Goal: Consume media (video, audio)

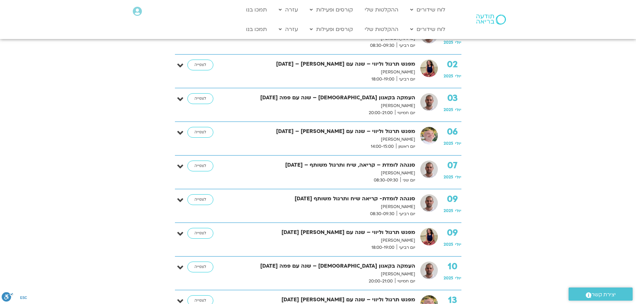
scroll to position [236, 0]
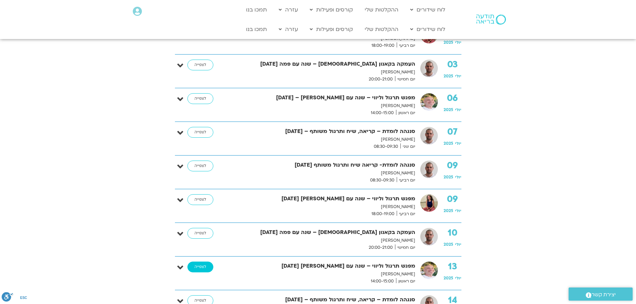
click at [202, 263] on link "לצפייה" at bounding box center [200, 267] width 26 height 11
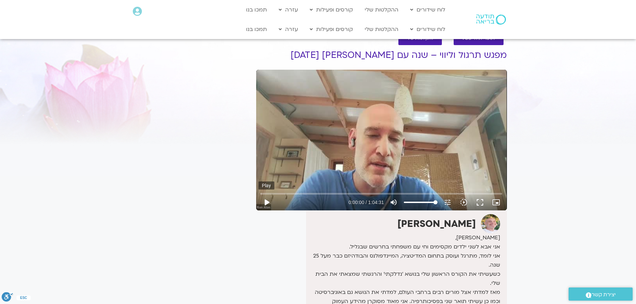
click at [266, 206] on button "play_arrow" at bounding box center [267, 203] width 16 height 16
click at [336, 195] on input "Seek" at bounding box center [382, 194] width 242 height 4
click at [266, 198] on button "pause" at bounding box center [267, 203] width 16 height 16
type input "1244.757599"
click at [259, 195] on button "play_arrow" at bounding box center [267, 203] width 16 height 16
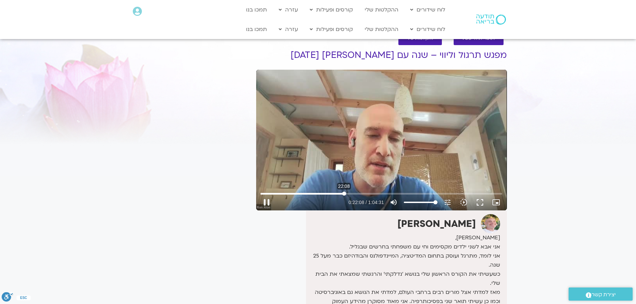
click at [344, 195] on input "Seek" at bounding box center [382, 194] width 242 height 4
click at [347, 195] on input "Seek" at bounding box center [382, 194] width 242 height 4
click at [365, 196] on input "Seek" at bounding box center [382, 194] width 242 height 4
click at [368, 195] on input "Seek" at bounding box center [382, 194] width 242 height 4
click at [385, 193] on input "Seek" at bounding box center [382, 194] width 242 height 4
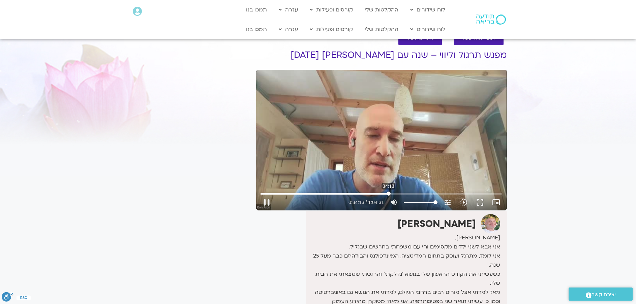
click at [389, 195] on input "Seek" at bounding box center [382, 194] width 242 height 4
click at [392, 195] on input "Seek" at bounding box center [382, 194] width 242 height 4
click at [269, 205] on button "pause" at bounding box center [267, 203] width 16 height 16
click at [264, 202] on button "play_arrow" at bounding box center [267, 203] width 16 height 16
click at [262, 199] on button "pause" at bounding box center [267, 203] width 16 height 16
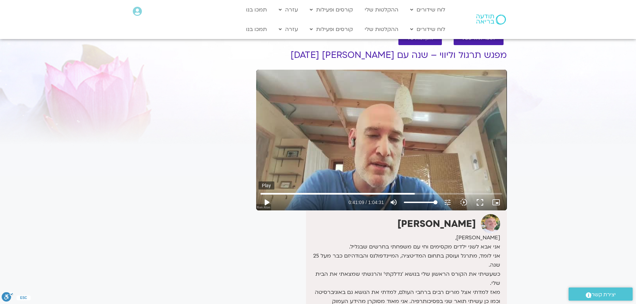
click at [266, 201] on button "play_arrow" at bounding box center [267, 203] width 16 height 16
click at [461, 193] on input "Seek" at bounding box center [382, 194] width 242 height 4
click at [269, 206] on button "pause" at bounding box center [267, 203] width 16 height 16
click at [266, 200] on button "play_arrow" at bounding box center [267, 203] width 16 height 16
click at [268, 201] on button "pause" at bounding box center [267, 203] width 16 height 16
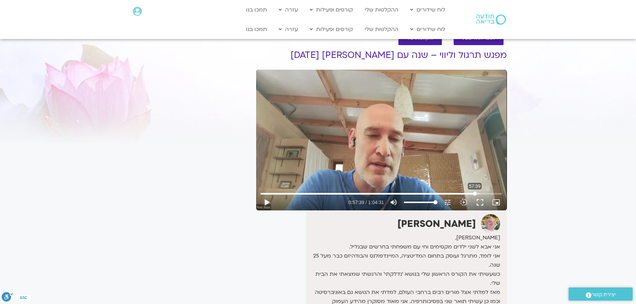
click at [475, 196] on input "Seek" at bounding box center [382, 194] width 242 height 4
click at [267, 205] on button "play_arrow" at bounding box center [267, 203] width 16 height 16
click at [494, 195] on input "Seek" at bounding box center [382, 194] width 242 height 4
click at [493, 195] on input "Seek" at bounding box center [382, 194] width 242 height 4
type input "3833.955052"
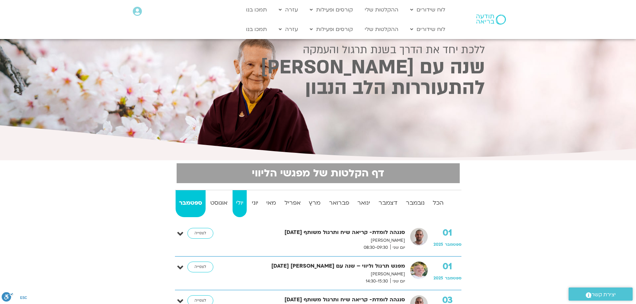
click at [241, 202] on strong "יולי" at bounding box center [240, 203] width 14 height 10
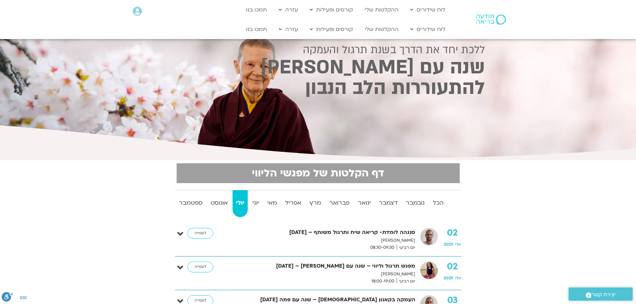
click at [233, 190] on link "יולי" at bounding box center [240, 203] width 15 height 27
